Goal: Task Accomplishment & Management: Use online tool/utility

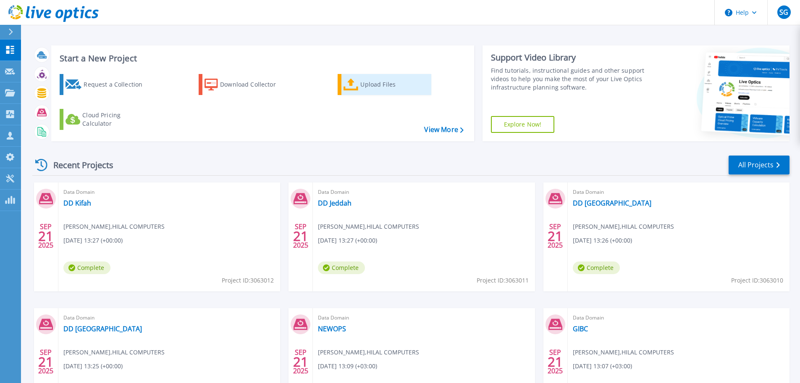
click at [354, 81] on icon at bounding box center [351, 85] width 15 height 12
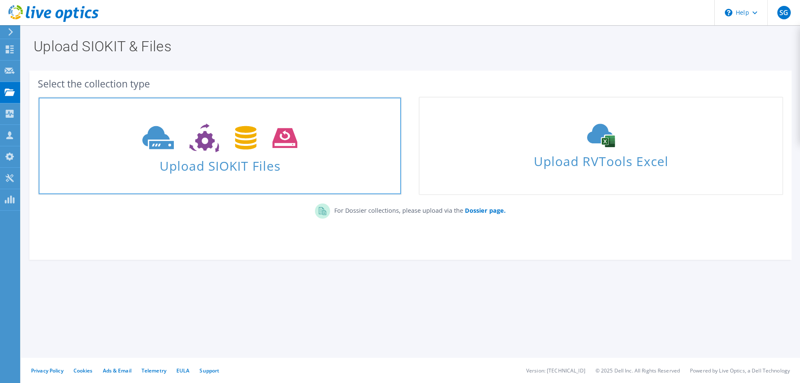
click at [241, 168] on span "Upload SIOKIT Files" at bounding box center [220, 163] width 362 height 18
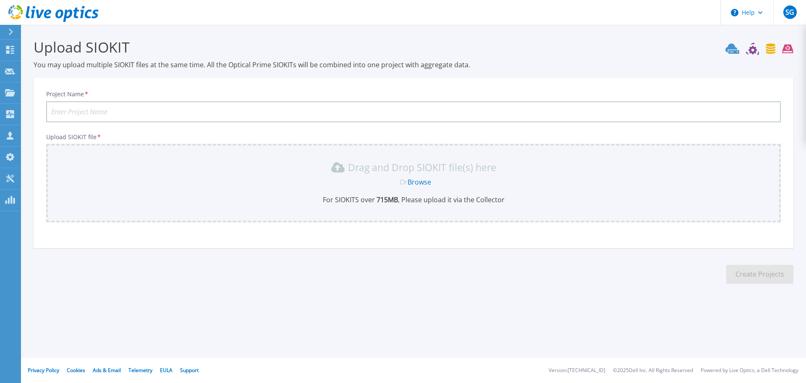
click at [295, 115] on input "Project Name *" at bounding box center [413, 111] width 735 height 21
type input "GIBPRod"
click at [412, 181] on link "Browse" at bounding box center [420, 181] width 24 height 9
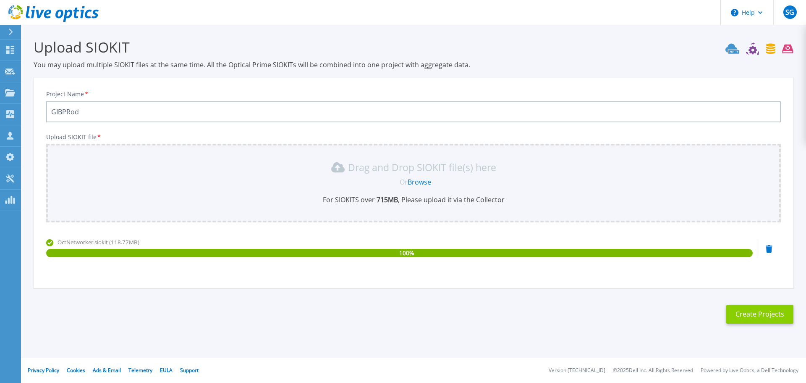
click at [762, 317] on button "Create Projects" at bounding box center [760, 313] width 67 height 19
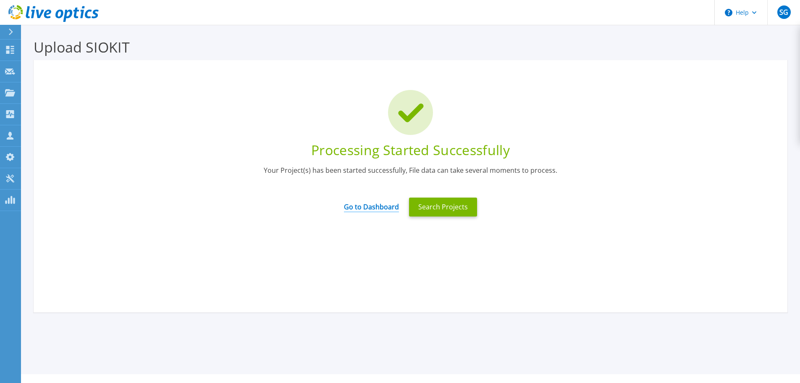
click at [378, 205] on link "Go to Dashboard" at bounding box center [371, 204] width 55 height 16
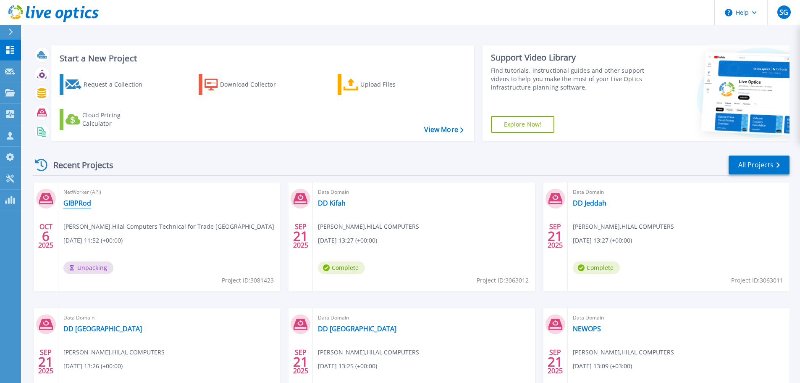
click at [77, 202] on link "GIBPRod" at bounding box center [77, 203] width 28 height 8
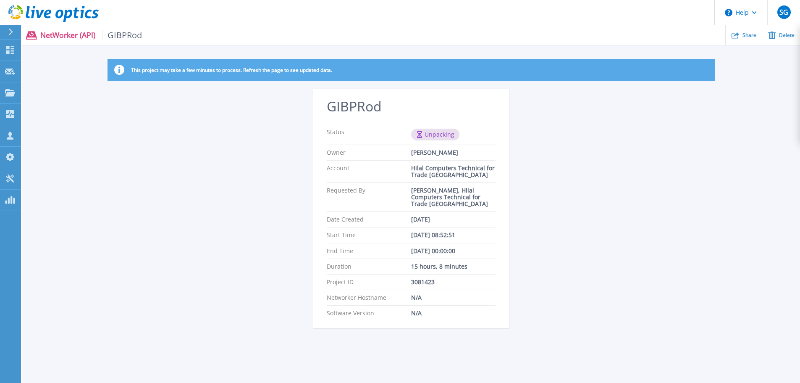
click at [620, 175] on div "This project may take a few minutes to process. Refresh the page to see updated…" at bounding box center [411, 198] width 778 height 279
click at [10, 35] on div at bounding box center [14, 32] width 13 height 14
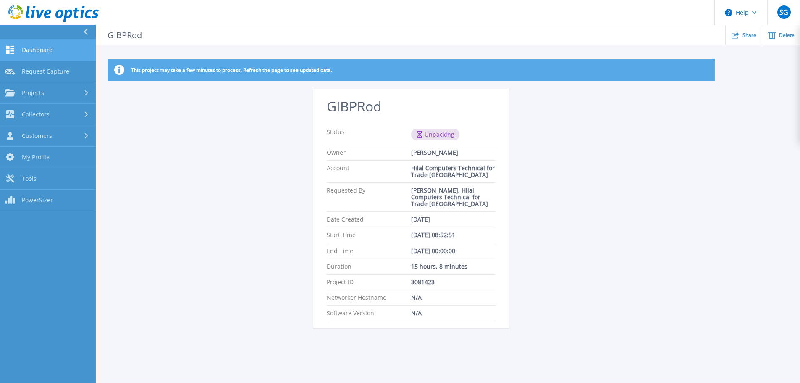
click at [43, 50] on span "Dashboard" at bounding box center [37, 50] width 31 height 8
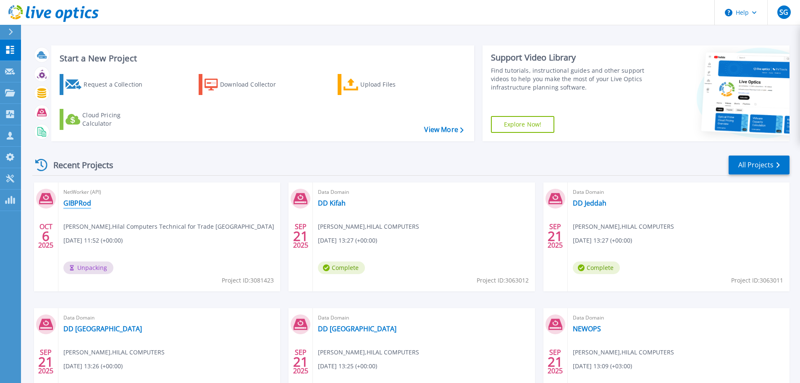
click at [79, 204] on link "GIBPRod" at bounding box center [77, 203] width 28 height 8
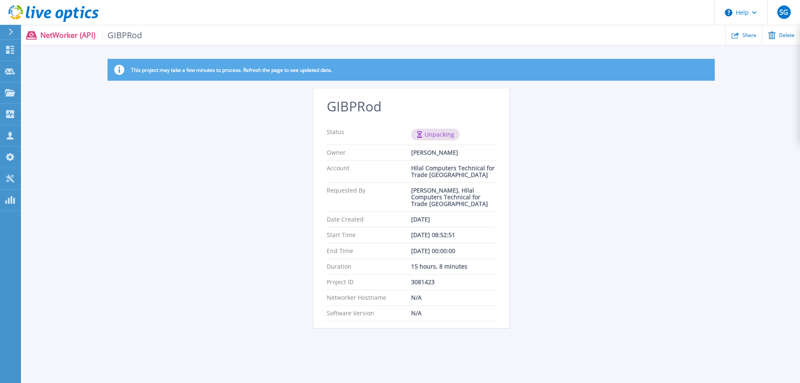
click at [588, 148] on div "This project may take a few minutes to process. Refresh the page to see updated…" at bounding box center [411, 198] width 778 height 279
click at [61, 30] on p "NetWorker (API) GIBPRod" at bounding box center [91, 35] width 102 height 10
click at [8, 28] on div at bounding box center [14, 32] width 13 height 14
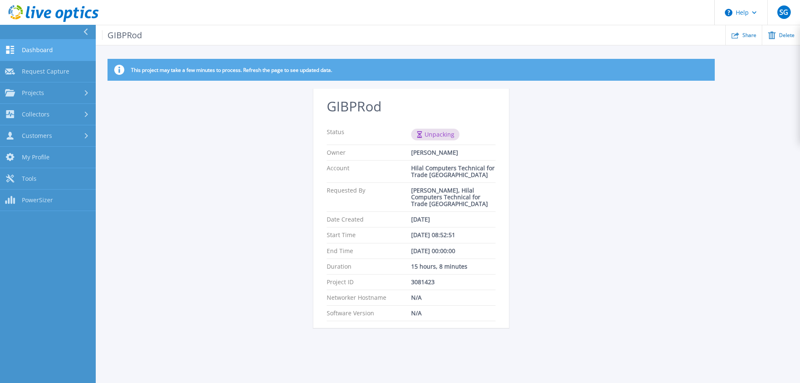
click at [37, 47] on span "Dashboard" at bounding box center [37, 50] width 31 height 8
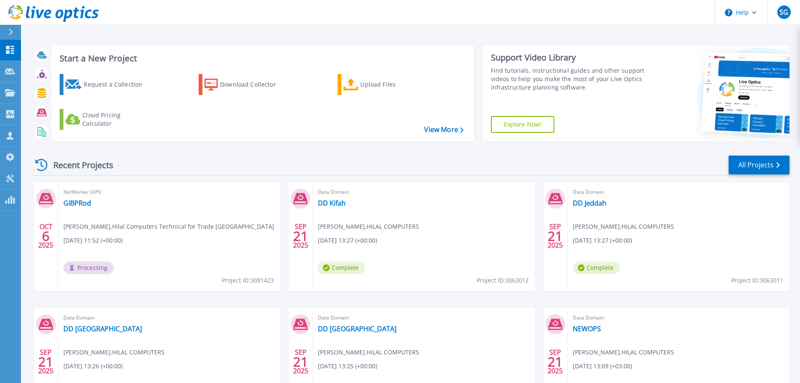
click at [113, 214] on div "NetWorker (API) GIBPRod Sibi George , Hilal Computers Technical for Trade Co_SA…" at bounding box center [169, 236] width 222 height 109
click at [8, 70] on icon at bounding box center [10, 71] width 10 height 6
click at [11, 47] on icon at bounding box center [10, 50] width 10 height 8
click at [17, 75] on link "Request Capture Request Capture" at bounding box center [10, 71] width 21 height 21
click at [12, 47] on icon at bounding box center [10, 50] width 10 height 8
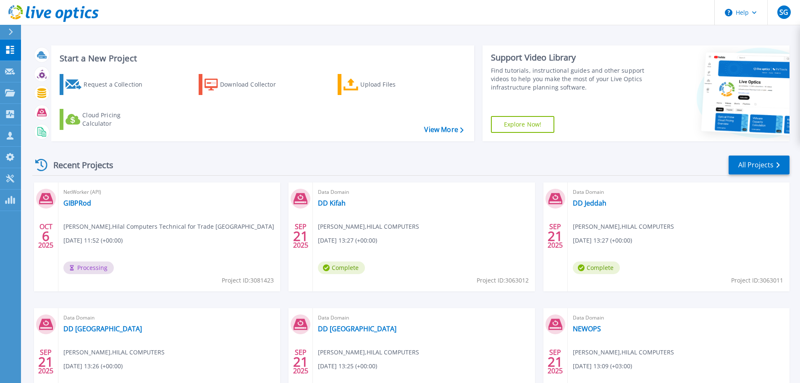
drag, startPoint x: 175, startPoint y: 278, endPoint x: 169, endPoint y: 258, distance: 21.3
click at [175, 278] on div "NetWorker (API) GIBPRod Sibi George , Hilal Computers Technical for Trade Co_SA…" at bounding box center [169, 236] width 222 height 109
click at [10, 67] on link "Request Capture Request Capture" at bounding box center [10, 71] width 21 height 21
click at [11, 52] on icon at bounding box center [10, 50] width 10 height 8
click at [7, 70] on icon at bounding box center [10, 71] width 10 height 6
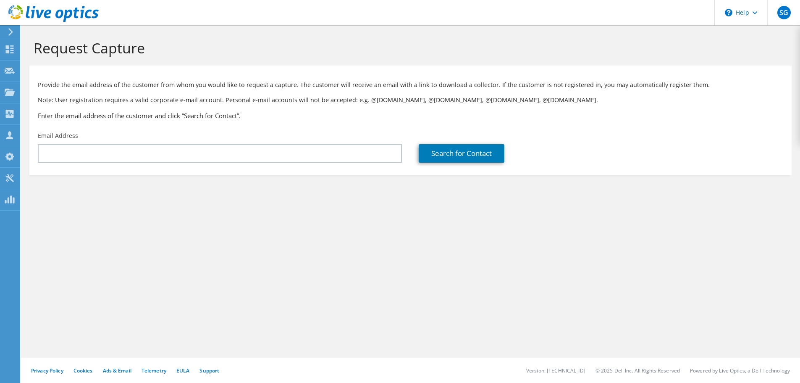
click at [12, 49] on icon at bounding box center [10, 49] width 10 height 8
